Goal: Task Accomplishment & Management: Use online tool/utility

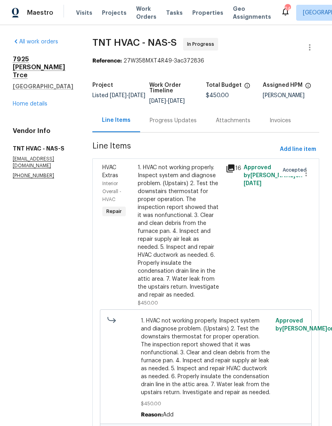
scroll to position [-35, 0]
click at [136, 14] on span "Work Orders" at bounding box center [146, 13] width 20 height 16
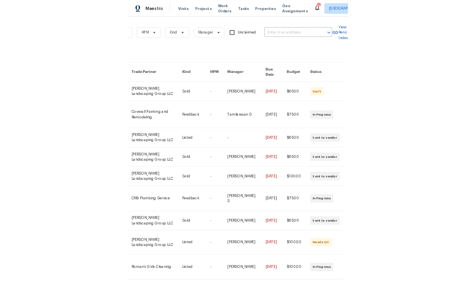
scroll to position [0, 131]
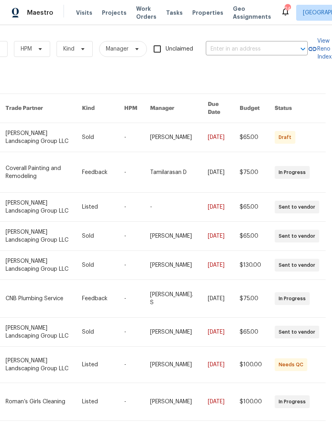
click at [240, 46] on input "text" at bounding box center [246, 49] width 80 height 12
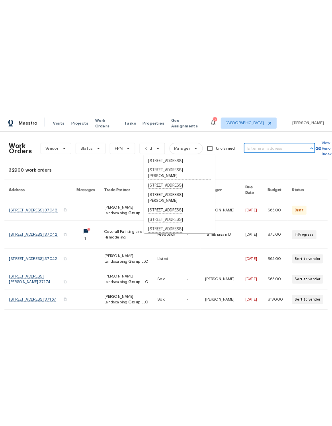
scroll to position [0, 0]
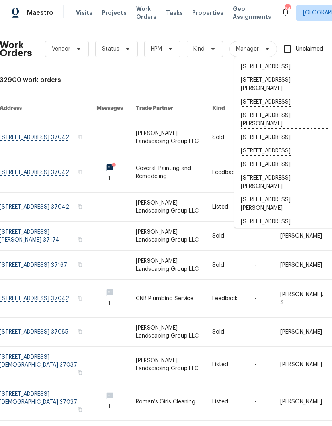
click at [96, 81] on div "32900 work orders" at bounding box center [225, 80] width 450 height 8
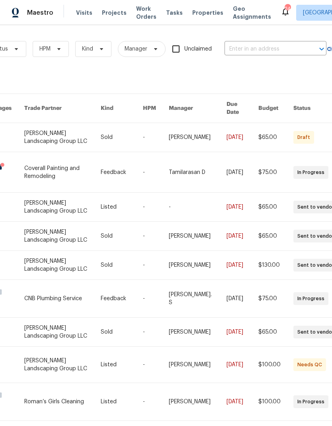
scroll to position [0, 112]
click at [274, 45] on input "text" at bounding box center [264, 49] width 80 height 12
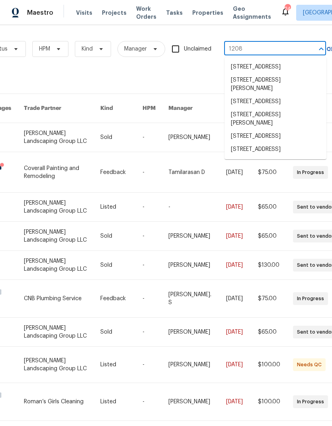
type input "1208 l"
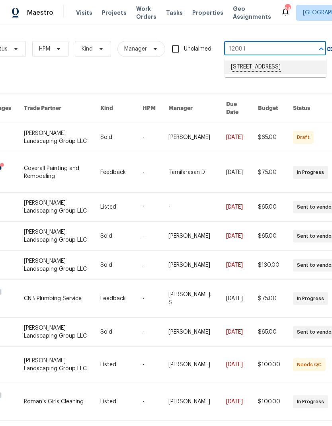
click at [282, 74] on li "1208 Langwood Dr, Gallatin, TN 37066" at bounding box center [276, 68] width 102 height 14
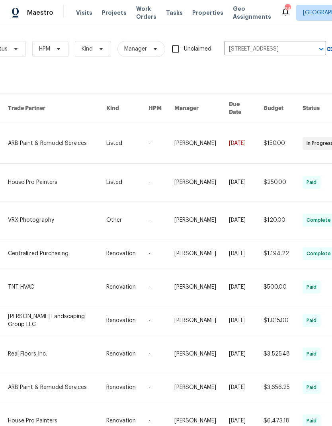
click at [64, 133] on link at bounding box center [57, 143] width 98 height 40
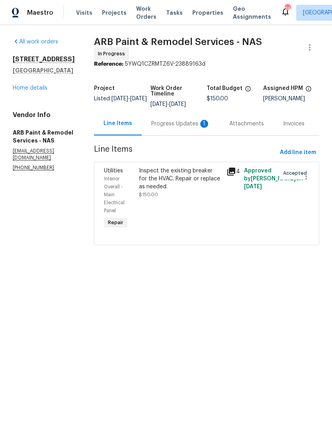
click at [177, 188] on div "Inspect the existing breaker for the HVAC. Repair or replace as needed. $150.00" at bounding box center [180, 183] width 83 height 32
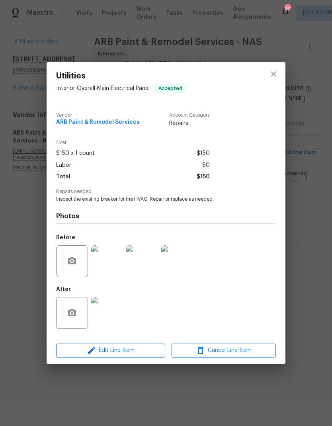
click at [105, 313] on img at bounding box center [107, 313] width 32 height 32
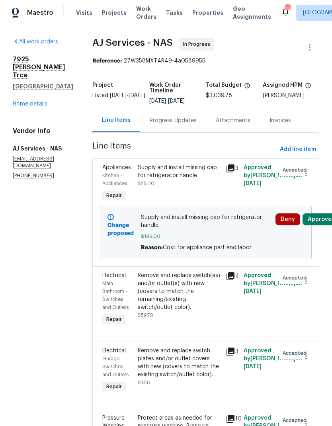
click at [167, 124] on div "Progress Updates" at bounding box center [173, 121] width 47 height 8
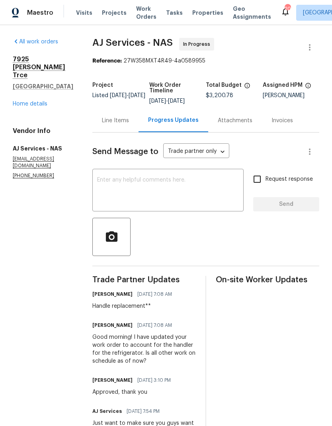
click at [114, 120] on div "Line Items" at bounding box center [115, 121] width 27 height 8
